Goal: Task Accomplishment & Management: Complete application form

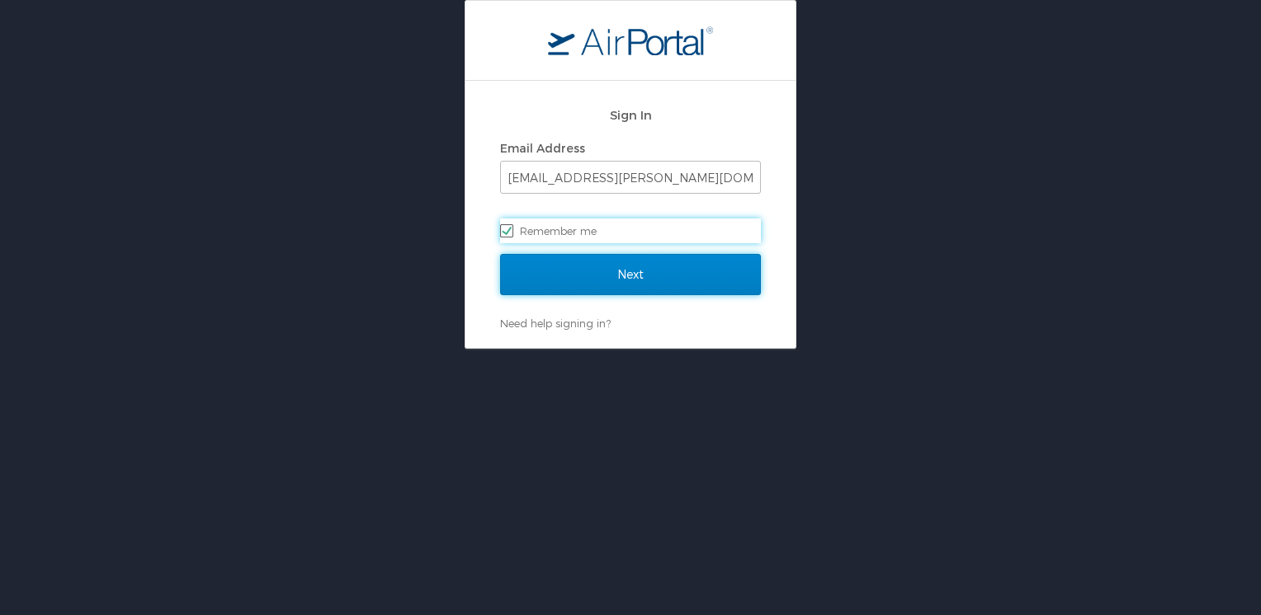
click at [596, 268] on input "Next" at bounding box center [630, 274] width 261 height 41
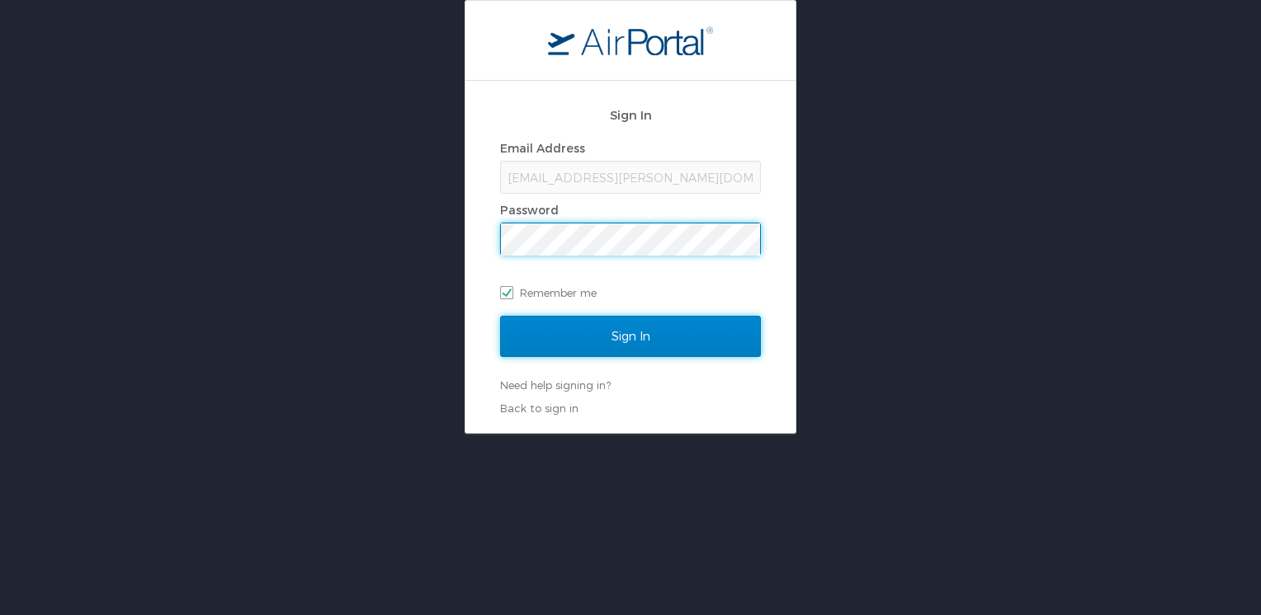
click at [648, 335] on input "Sign In" at bounding box center [630, 336] width 261 height 41
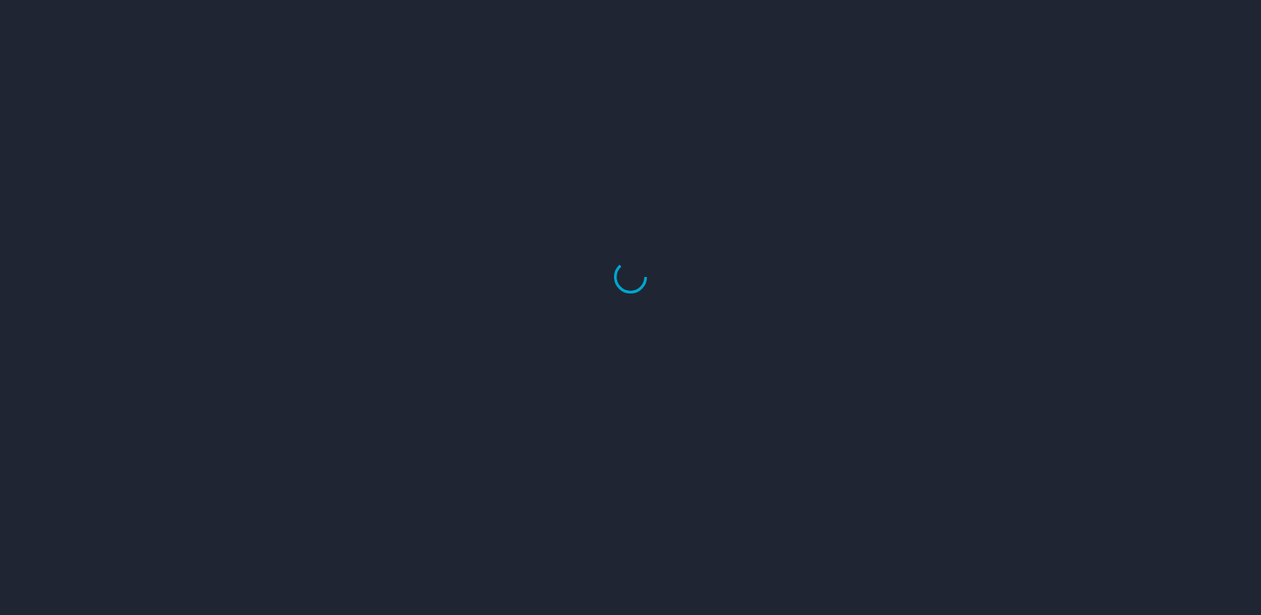
select select "US"
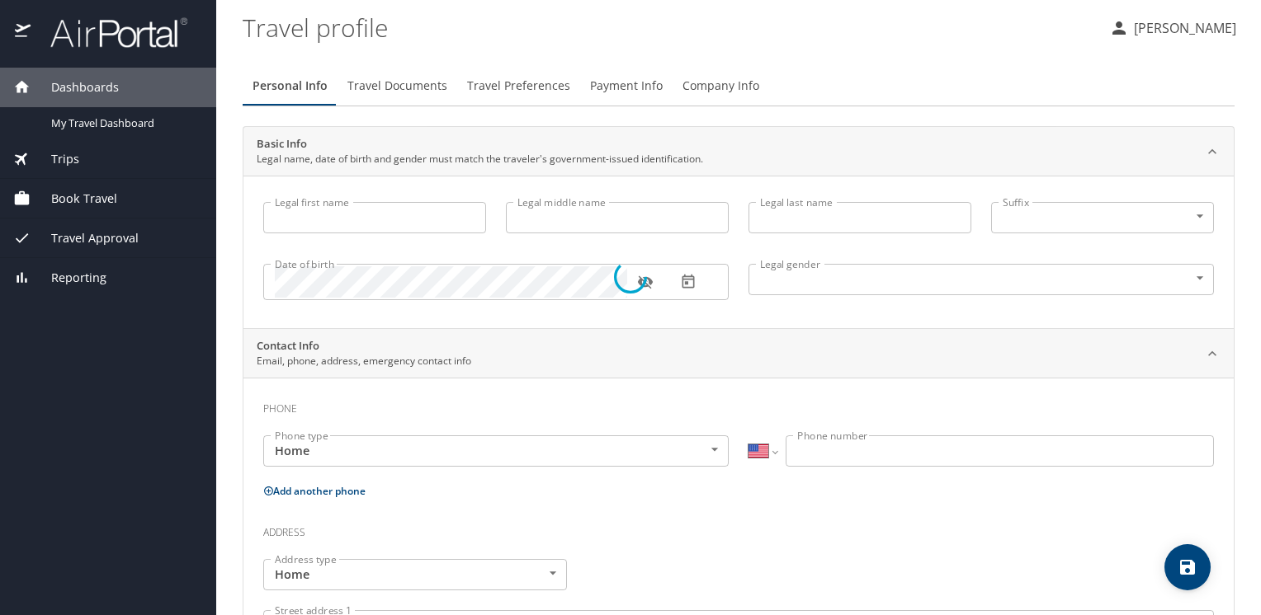
type input "Bradley"
type input "Wetherington"
type input "Barefield"
type input "Male"
type input "Elaine"
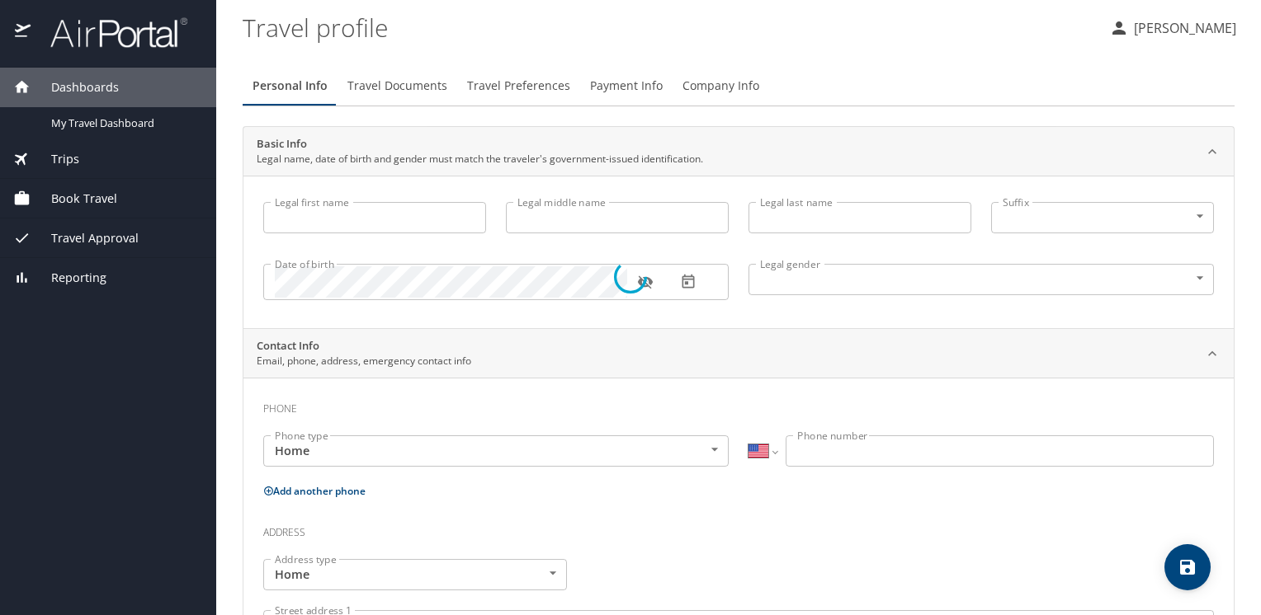
type input "Hartman"
type input "(205) 790-6028"
select select "US"
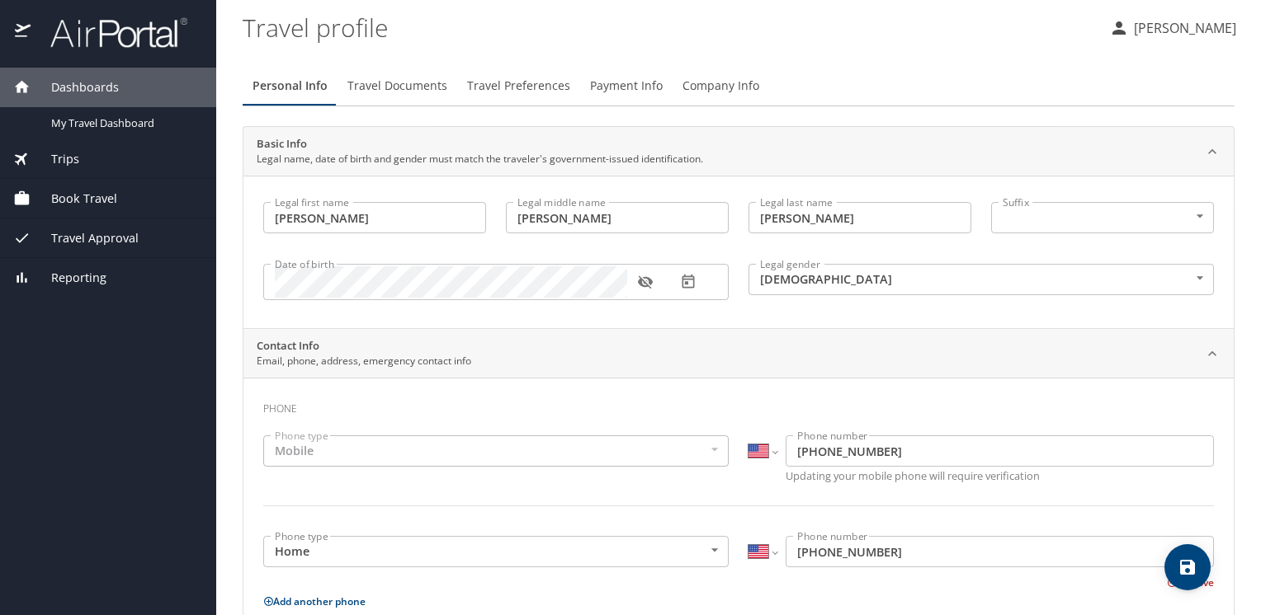
click at [106, 202] on span "Book Travel" at bounding box center [74, 199] width 87 height 18
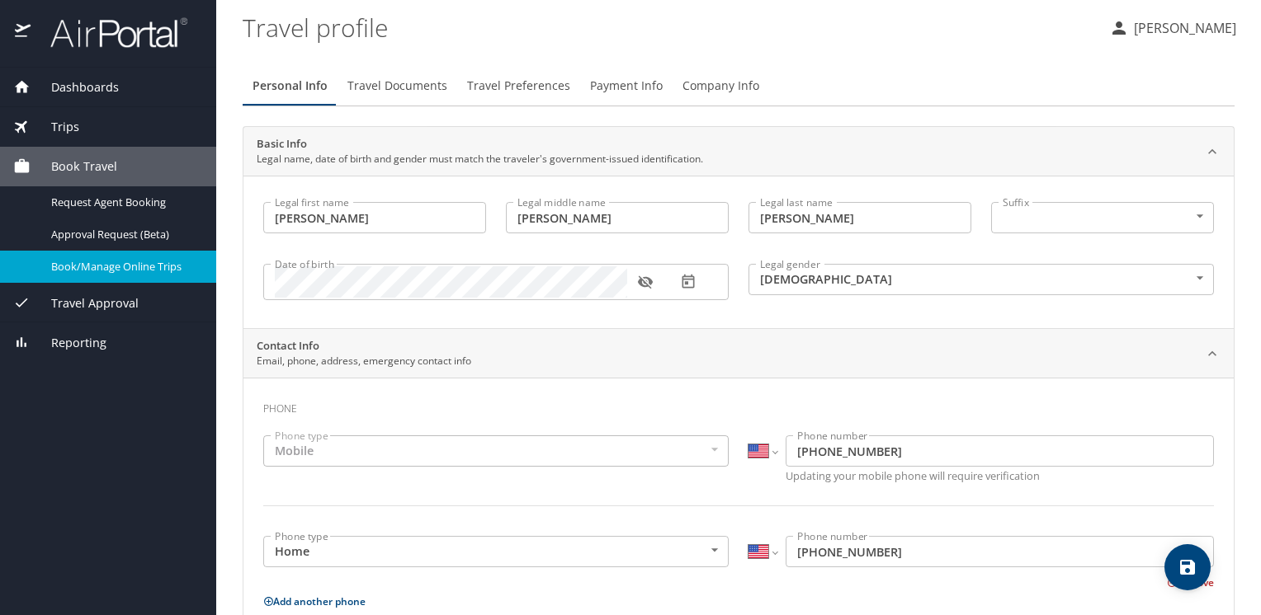
click at [115, 278] on link "Book/Manage Online Trips" at bounding box center [108, 267] width 216 height 32
